Goal: Task Accomplishment & Management: Manage account settings

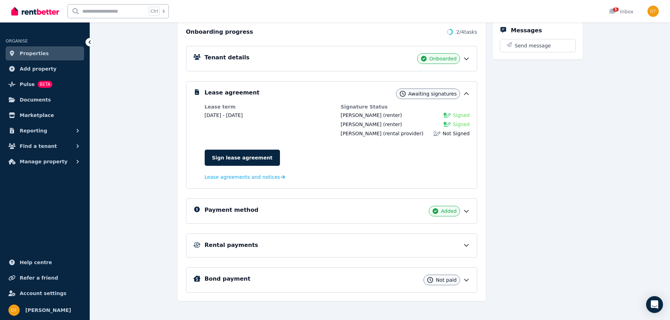
scroll to position [86, 0]
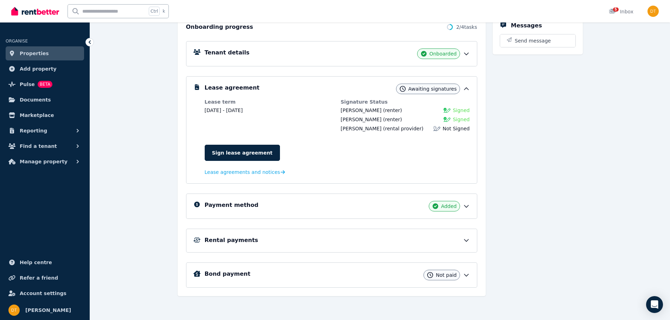
click at [378, 273] on div "Bond payment Not paid" at bounding box center [337, 275] width 265 height 11
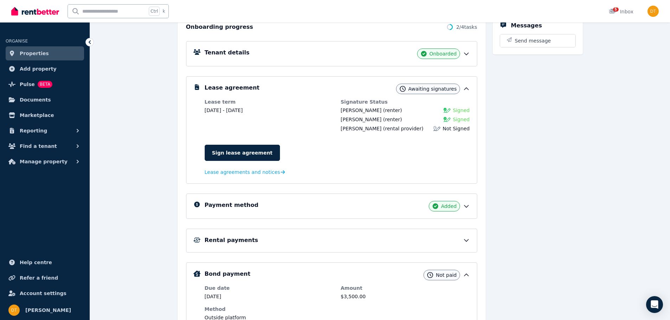
click at [378, 273] on div "Bond payment Not paid" at bounding box center [337, 275] width 265 height 11
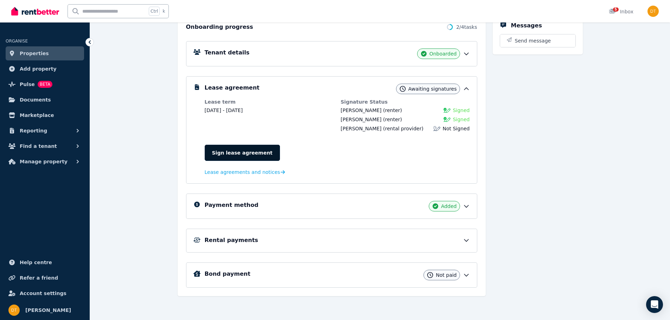
click at [246, 154] on link "Sign lease agreement" at bounding box center [242, 153] width 75 height 16
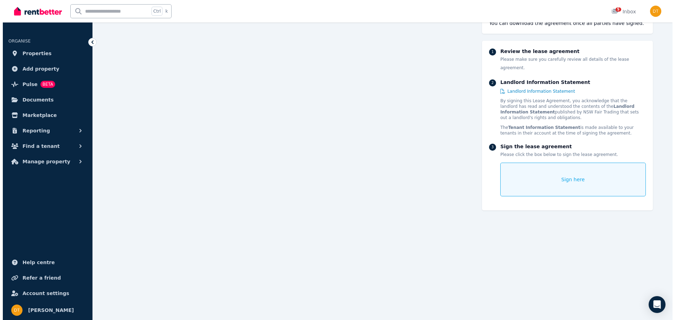
scroll to position [9115, 0]
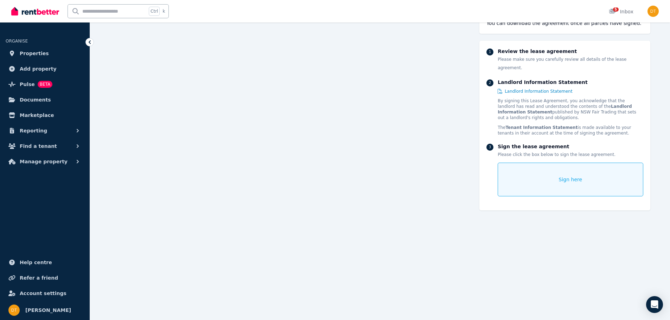
click at [585, 182] on div "Sign here" at bounding box center [569, 180] width 145 height 34
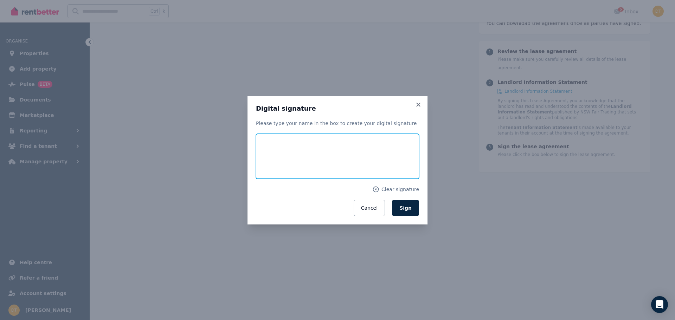
click at [301, 151] on input "text" at bounding box center [337, 156] width 163 height 45
type input "**********"
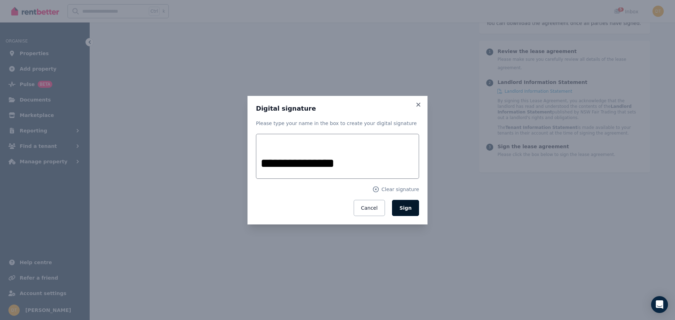
click at [414, 203] on button "Sign" at bounding box center [405, 208] width 27 height 16
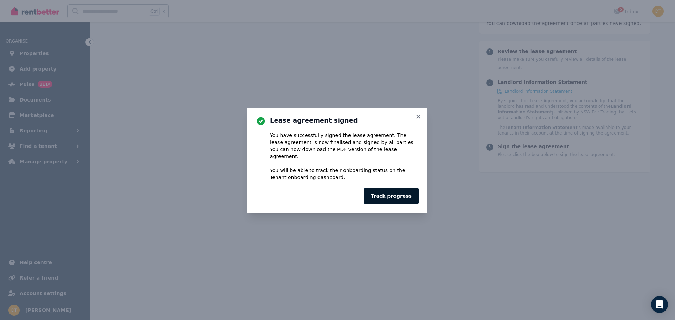
click at [383, 191] on button "Track progress" at bounding box center [392, 196] width 56 height 16
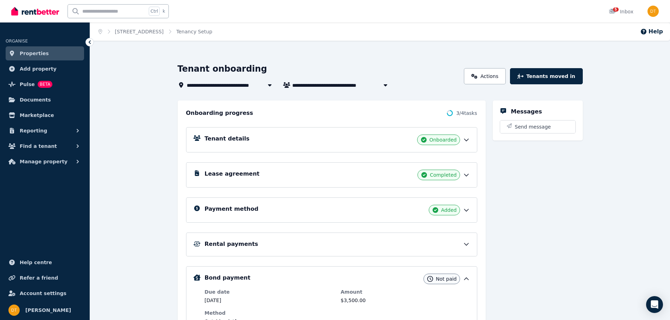
click at [269, 143] on div "Tenant details Onboarded" at bounding box center [337, 140] width 265 height 11
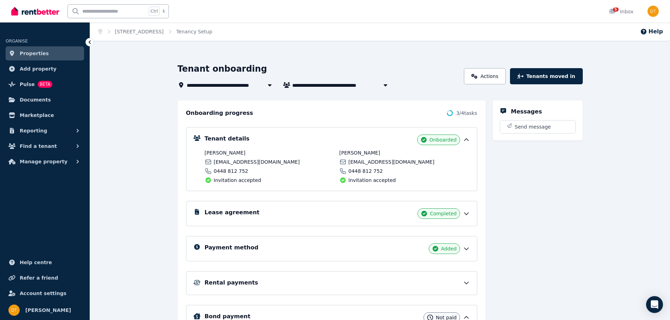
drag, startPoint x: 249, startPoint y: 155, endPoint x: 201, endPoint y: 154, distance: 48.2
click at [201, 154] on div "Tenant details Onboarded [PERSON_NAME] [EMAIL_ADDRESS][DOMAIN_NAME] 0448 812 75…" at bounding box center [331, 159] width 276 height 49
copy span "[PERSON_NAME]"
click at [519, 200] on div "Messages Send message" at bounding box center [538, 281] width 90 height 361
drag, startPoint x: 280, startPoint y: 160, endPoint x: 217, endPoint y: 162, distance: 63.3
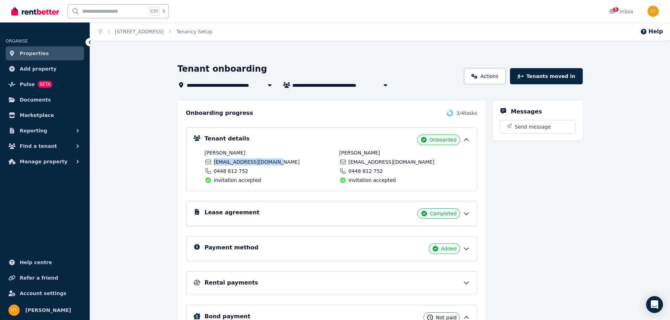
click at [215, 162] on div "[EMAIL_ADDRESS][DOMAIN_NAME]" at bounding box center [270, 162] width 130 height 7
copy span "[EMAIL_ADDRESS][DOMAIN_NAME]"
click at [411, 166] on div "[PERSON_NAME] [PERSON_NAME][EMAIL_ADDRESS][DOMAIN_NAME] 0448 812 752 Invitation…" at bounding box center [404, 166] width 130 height 34
drag, startPoint x: 375, startPoint y: 153, endPoint x: 339, endPoint y: 154, distance: 36.9
click at [339, 154] on div "[PERSON_NAME] [EMAIL_ADDRESS][DOMAIN_NAME] 0448 812 752 Invitation accepted [PE…" at bounding box center [337, 166] width 265 height 34
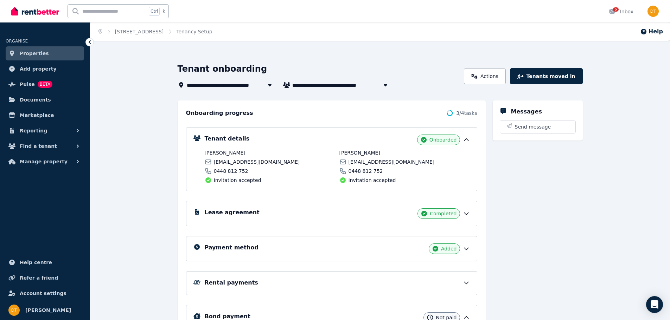
copy span "[PERSON_NAME]"
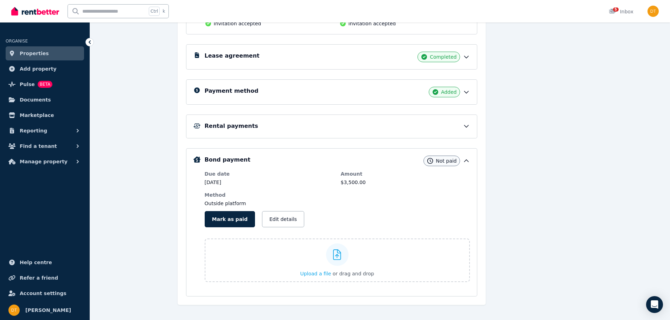
scroll to position [166, 0]
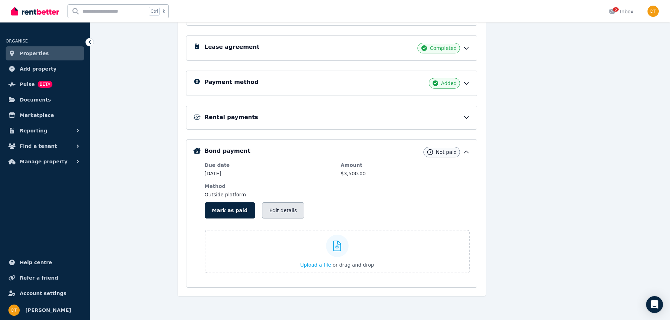
click at [272, 213] on button "Edit details" at bounding box center [283, 211] width 42 height 16
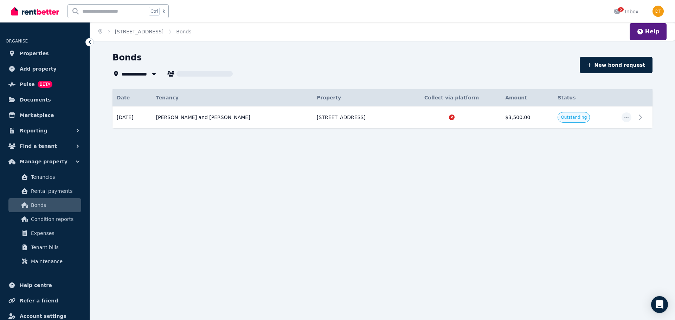
type input "**********"
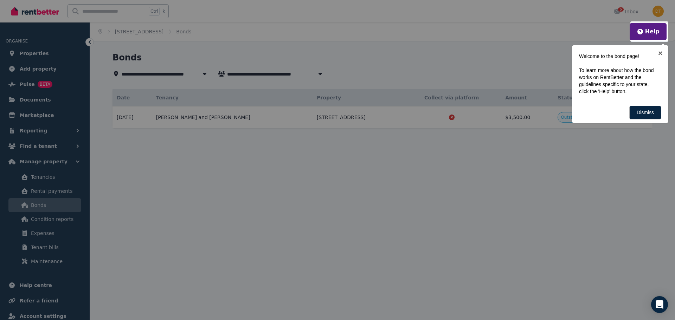
click at [290, 213] on div at bounding box center [337, 160] width 675 height 320
click at [660, 53] on link "×" at bounding box center [661, 53] width 16 height 16
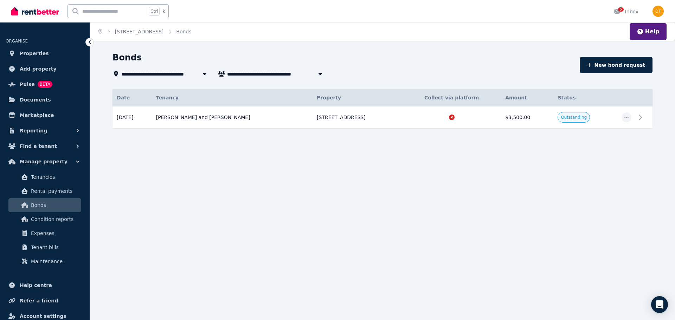
click at [471, 239] on div "**********" at bounding box center [337, 160] width 675 height 320
click at [639, 115] on icon at bounding box center [642, 117] width 8 height 8
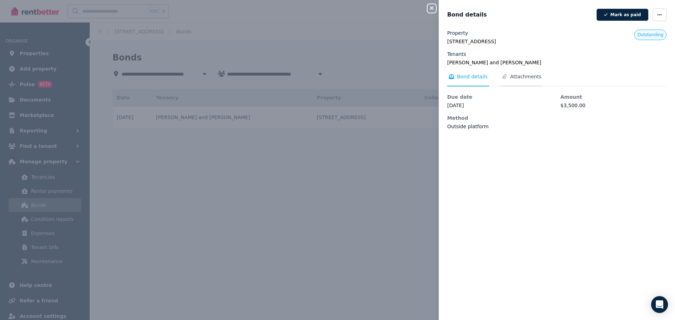
click at [527, 79] on span "Attachments" at bounding box center [525, 76] width 31 height 7
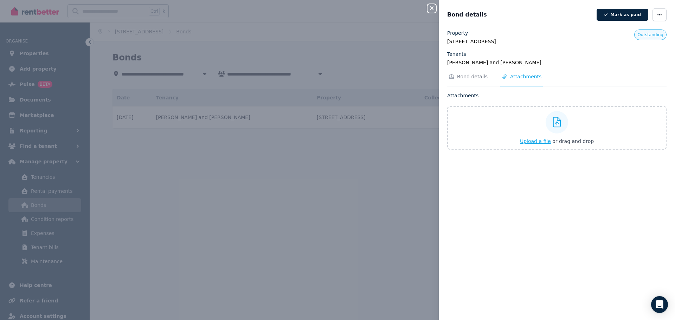
click at [533, 140] on span "Upload a file" at bounding box center [535, 142] width 31 height 6
click at [358, 175] on div "Close panel Bond details [PERSON_NAME] as paid Property [STREET_ADDRESS] Tenant…" at bounding box center [337, 160] width 675 height 320
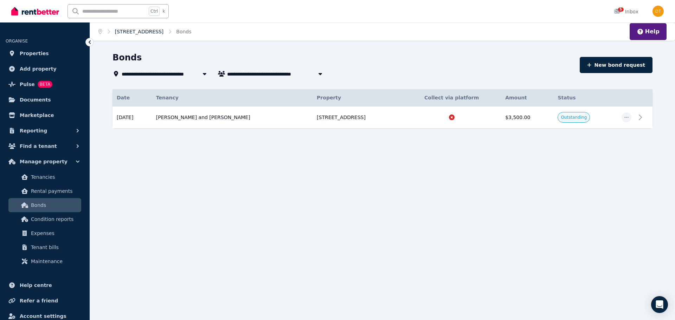
click at [164, 30] on link "[STREET_ADDRESS]" at bounding box center [139, 32] width 49 height 6
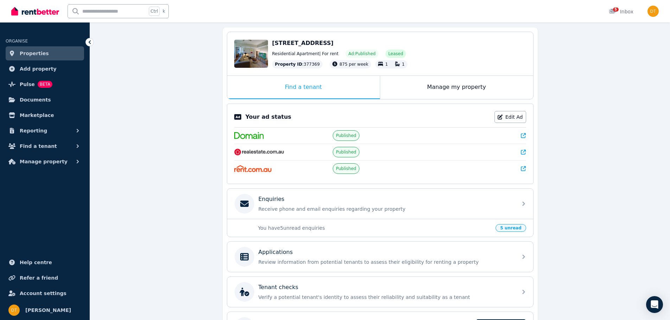
scroll to position [133, 0]
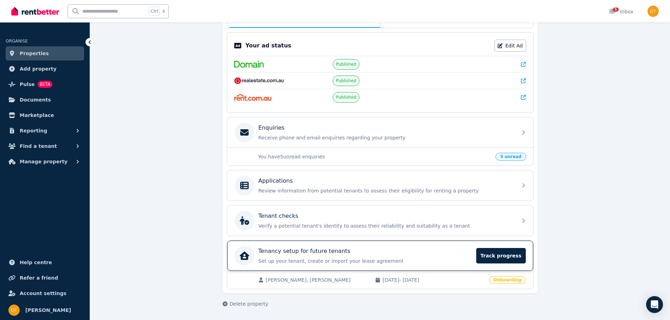
click at [428, 252] on div "Tenancy setup for future tenants" at bounding box center [365, 251] width 214 height 8
